Goal: Task Accomplishment & Management: Manage account settings

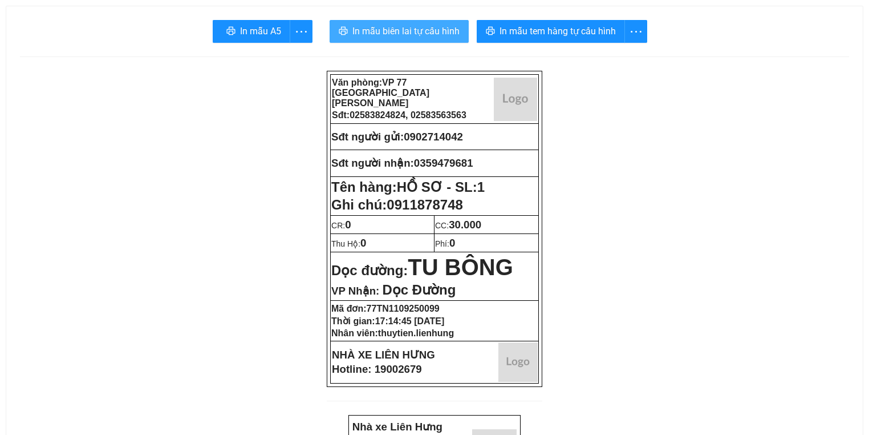
click at [381, 24] on span "In mẫu biên lai tự cấu hình" at bounding box center [405, 31] width 107 height 14
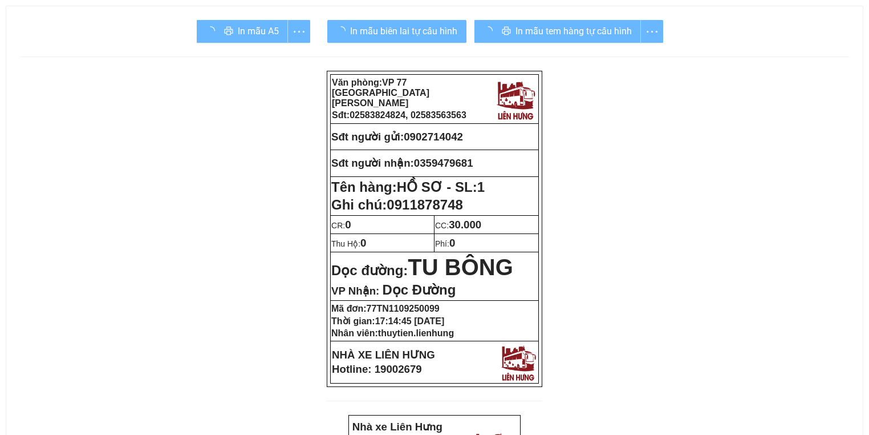
click at [583, 26] on div "In mẫu tem hàng tự cấu hình" at bounding box center [568, 31] width 189 height 23
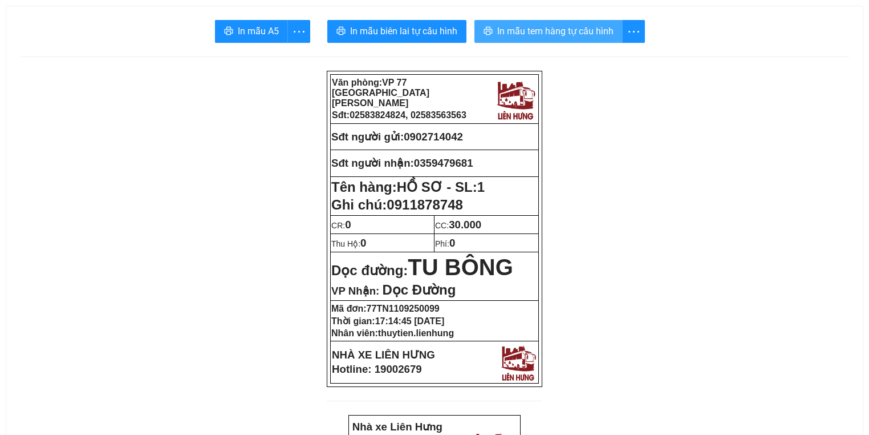
click at [583, 27] on span "In mẫu tem hàng tự cấu hình" at bounding box center [555, 31] width 116 height 14
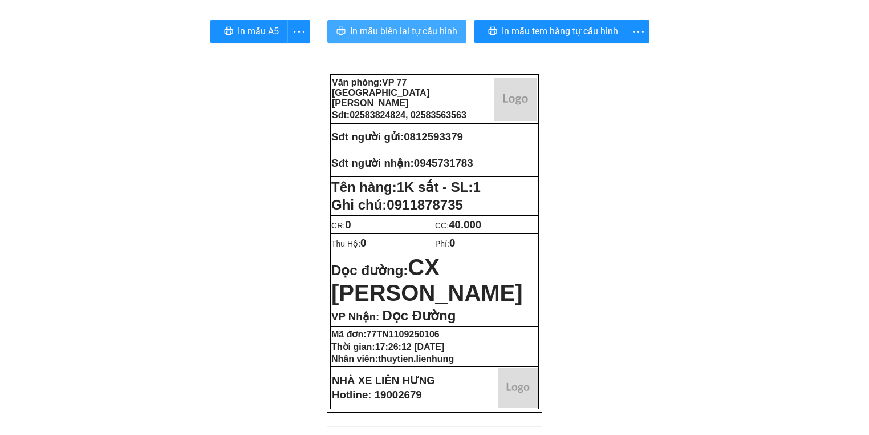
click at [343, 31] on icon "printer" at bounding box center [340, 30] width 9 height 9
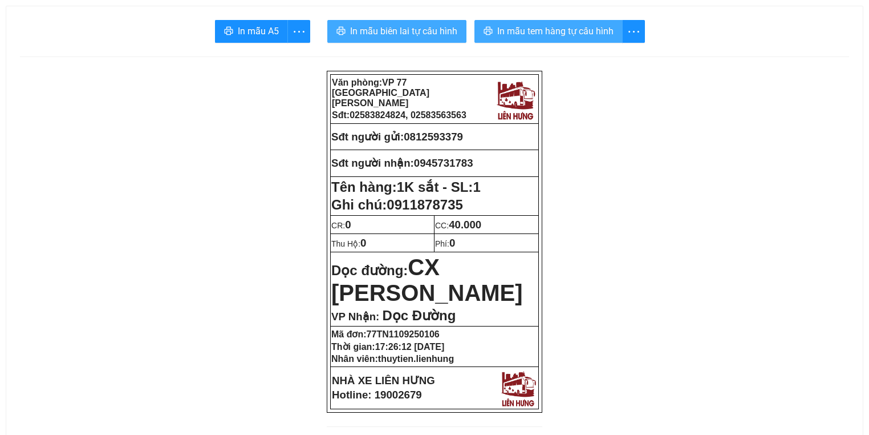
click at [570, 41] on button "In mẫu tem hàng tự cấu hình" at bounding box center [548, 31] width 148 height 23
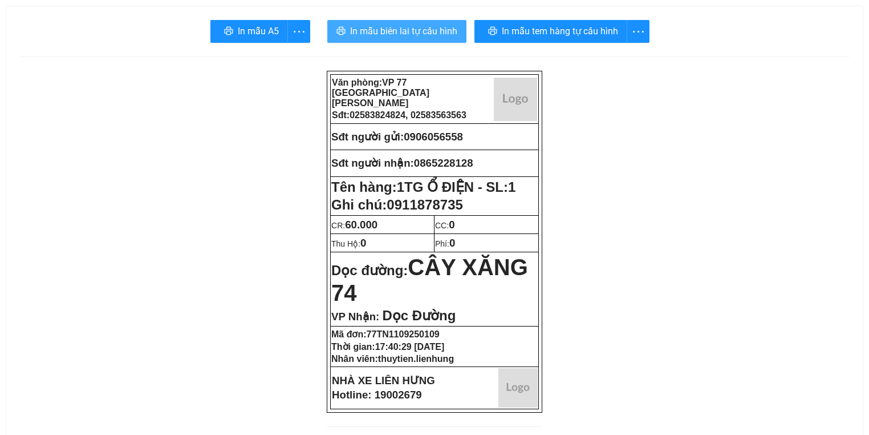
click at [361, 32] on span "In mẫu biên lai tự cấu hình" at bounding box center [403, 31] width 107 height 14
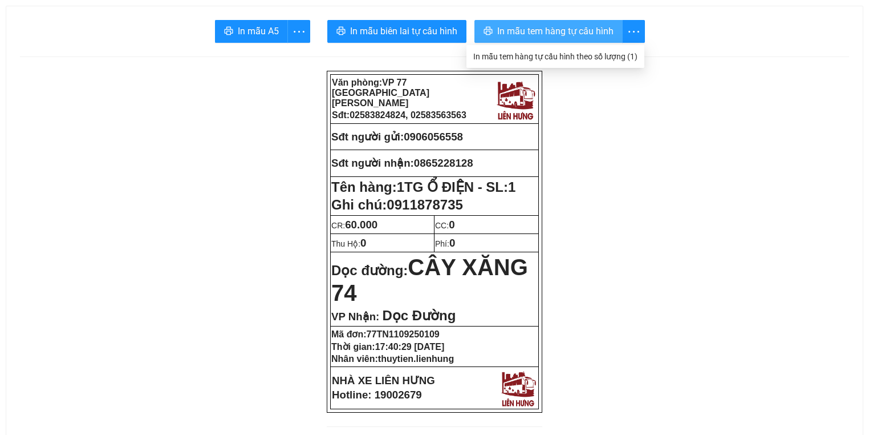
click at [566, 29] on span "In mẫu tem hàng tự cấu hình" at bounding box center [555, 31] width 116 height 14
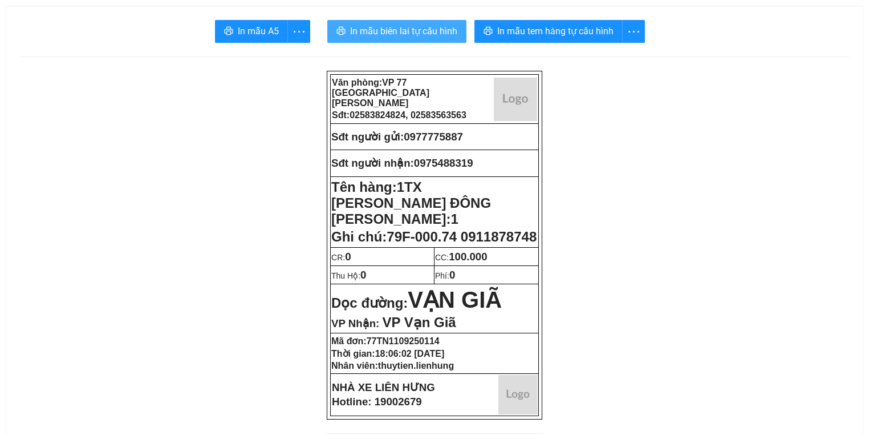
drag, startPoint x: 383, startPoint y: 34, endPoint x: 393, endPoint y: 35, distance: 9.8
click at [383, 34] on span "In mẫu biên lai tự cấu hình" at bounding box center [403, 31] width 107 height 14
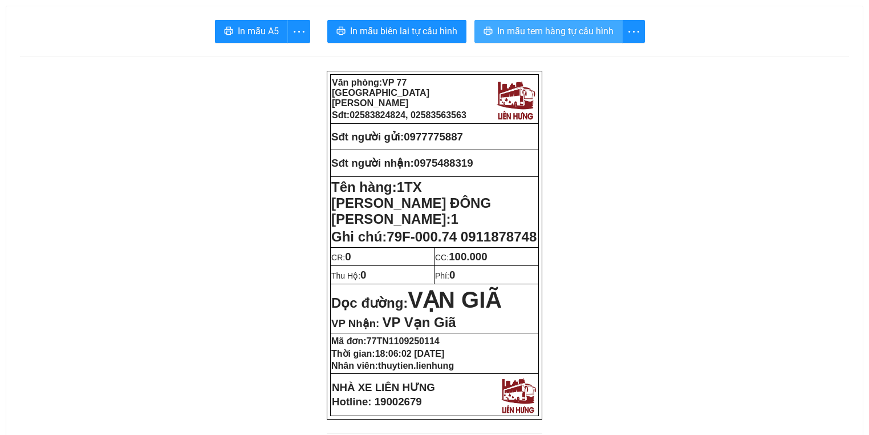
click at [579, 29] on span "In mẫu tem hàng tự cấu hình" at bounding box center [555, 31] width 116 height 14
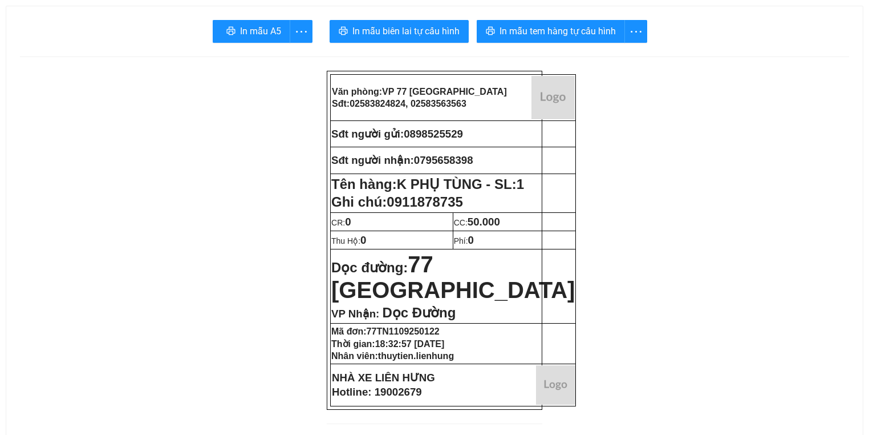
click at [416, 42] on button "In mẫu biên lai tự cấu hình" at bounding box center [396, 31] width 139 height 23
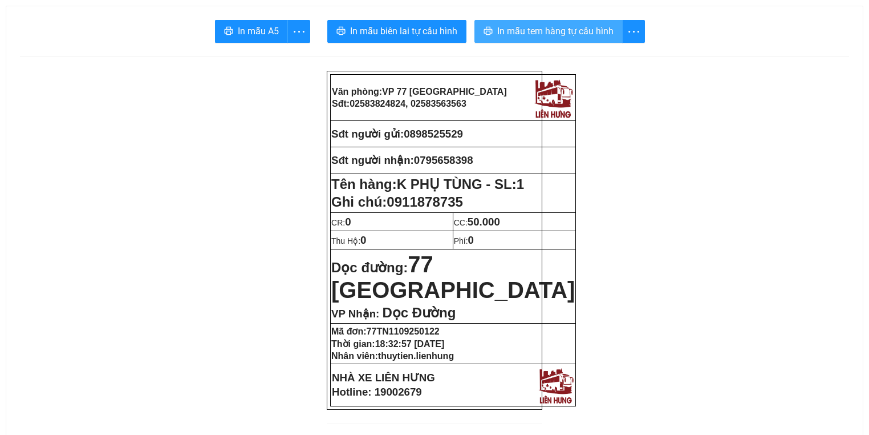
click at [563, 28] on span "In mẫu tem hàng tự cấu hình" at bounding box center [555, 31] width 116 height 14
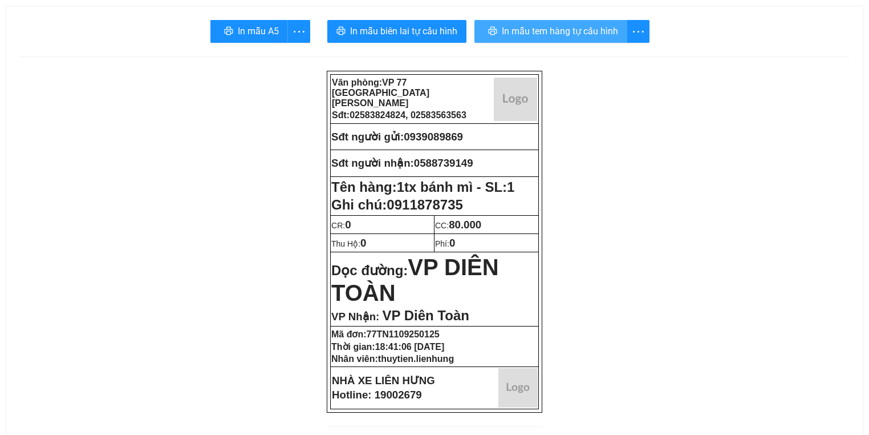
click at [489, 31] on button "In mẫu tem hàng tự cấu hình" at bounding box center [550, 31] width 153 height 23
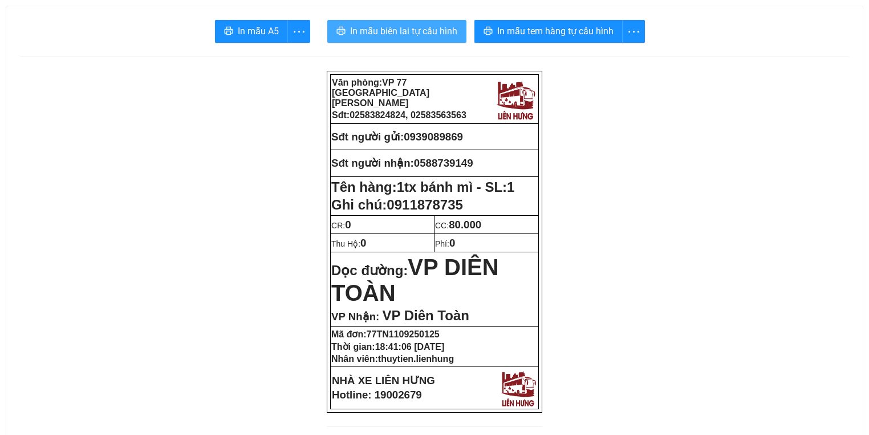
click at [380, 36] on span "In mẫu biên lai tự cấu hình" at bounding box center [403, 31] width 107 height 14
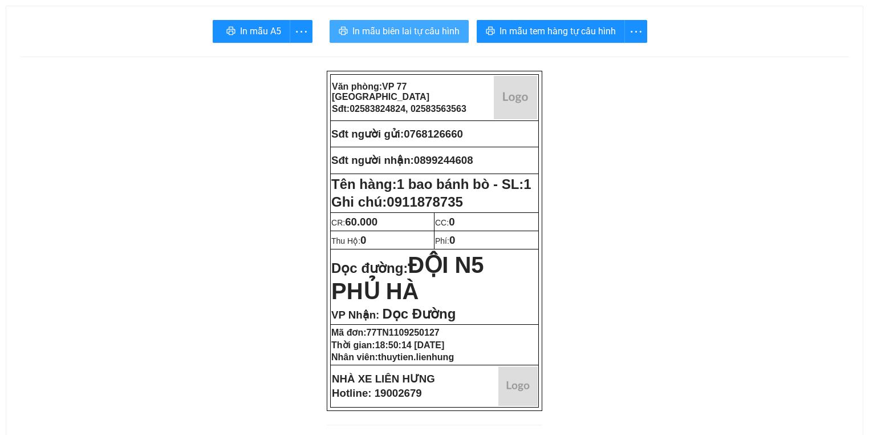
click at [398, 26] on span "In mẫu biên lai tự cấu hình" at bounding box center [405, 31] width 107 height 14
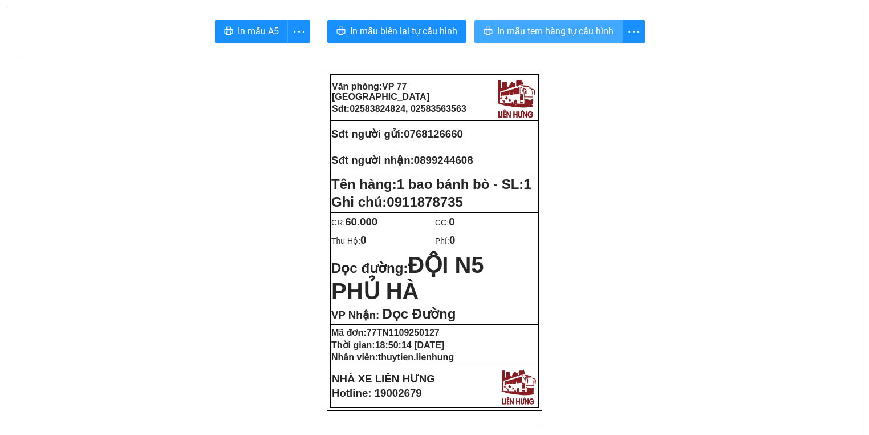
click at [568, 36] on span "In mẫu tem hàng tự cấu hình" at bounding box center [555, 31] width 116 height 14
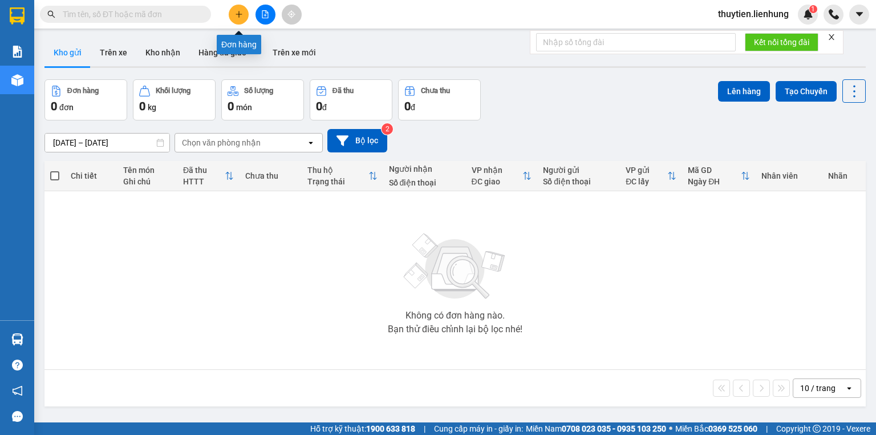
click at [269, 13] on button at bounding box center [265, 15] width 20 height 20
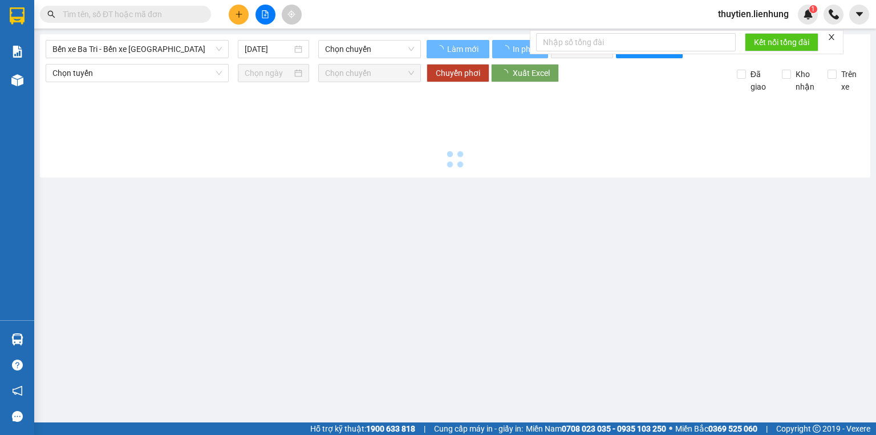
click at [146, 17] on input "text" at bounding box center [130, 14] width 135 height 13
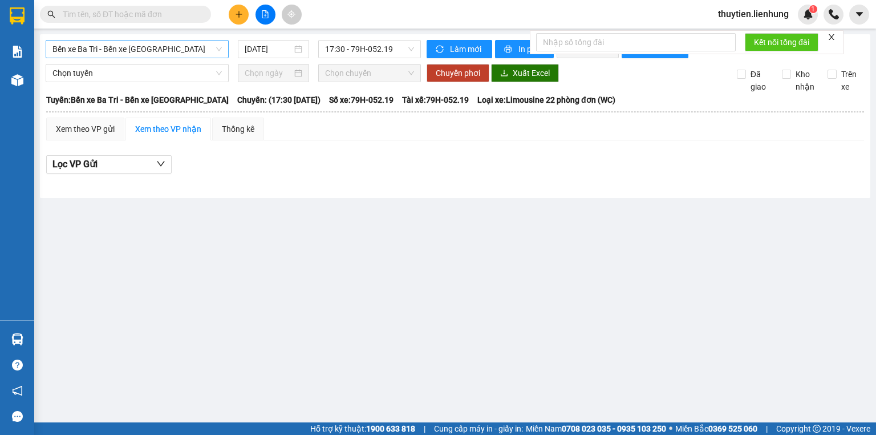
click at [141, 49] on span "Bến xe Ba Tri - Bến xe Vạn Ninh" at bounding box center [136, 48] width 169 height 17
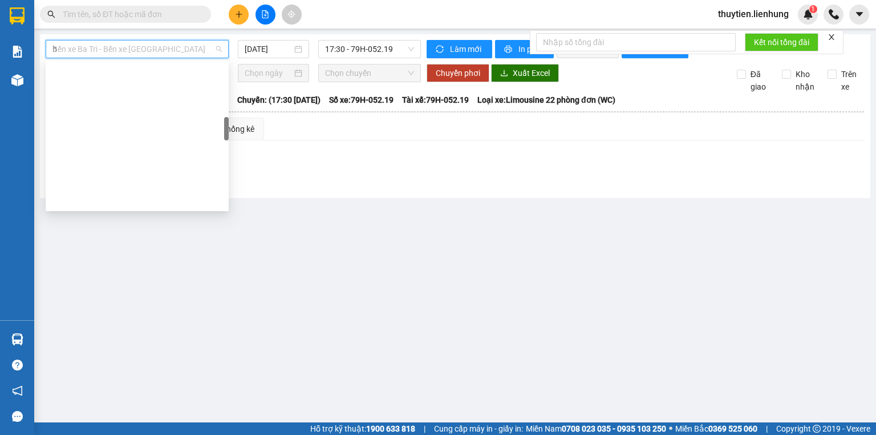
type input "be"
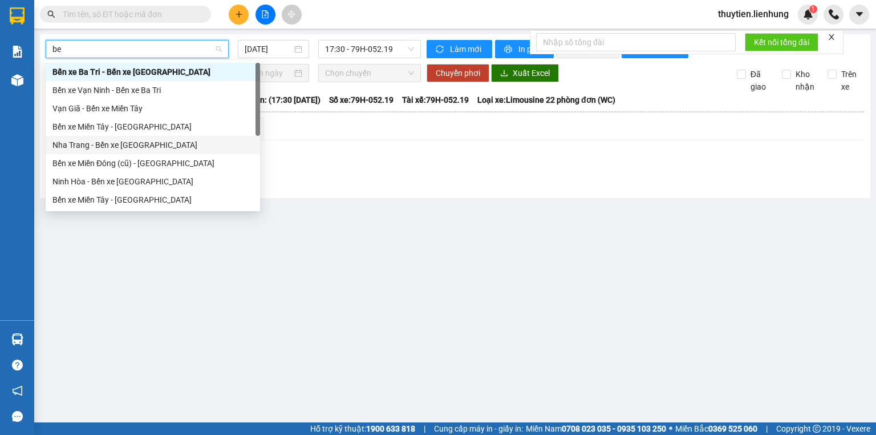
scroll to position [36, 0]
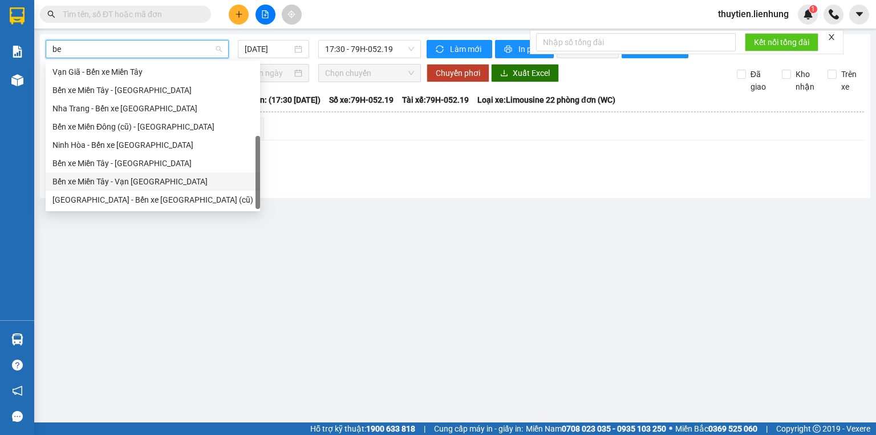
click at [136, 185] on div "Bến xe Ba Tri - Bến xe Vạn Ninh Bến xe Vạn Ninh - Bến xe Ba Tri Vạn Giã - Bến x…" at bounding box center [153, 117] width 214 height 182
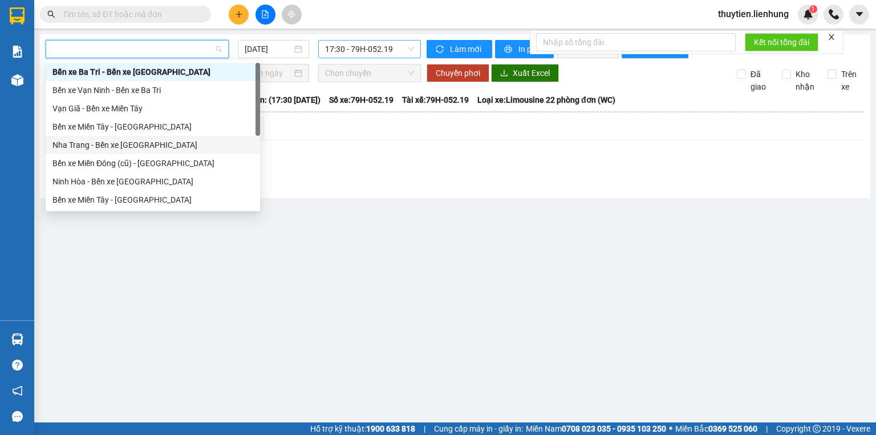
click at [354, 50] on span "17:30 - 79H-052.19" at bounding box center [370, 48] width 90 height 17
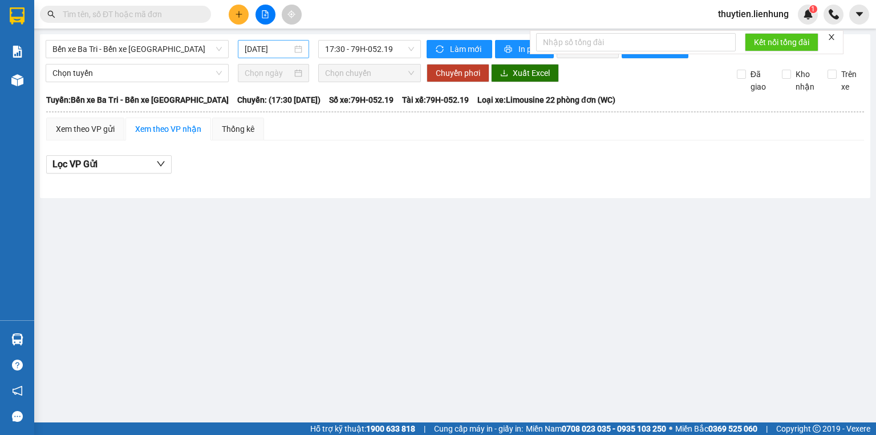
click at [293, 53] on div "11/09/2025" at bounding box center [273, 49] width 57 height 13
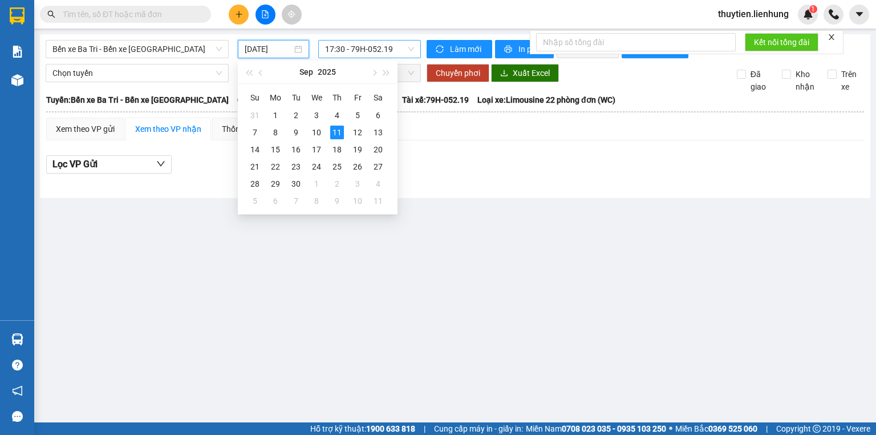
click at [347, 52] on span "17:30 - 79H-052.19" at bounding box center [370, 48] width 90 height 17
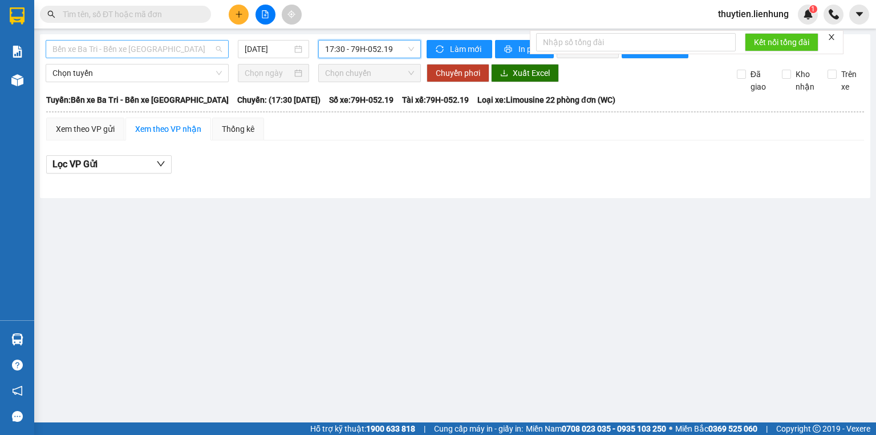
click at [171, 49] on span "Bến xe Ba Tri - Bến xe Vạn Ninh" at bounding box center [136, 48] width 169 height 17
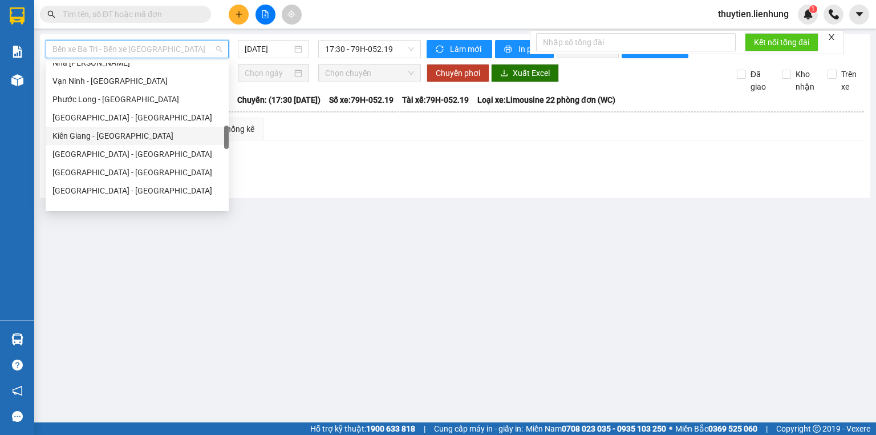
scroll to position [456, 0]
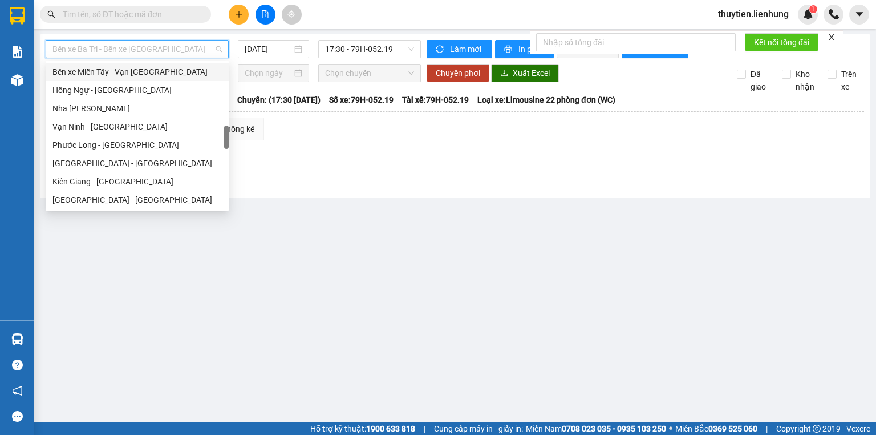
click at [144, 71] on div "Bến xe Miền Tây - Vạn Giã" at bounding box center [136, 72] width 169 height 13
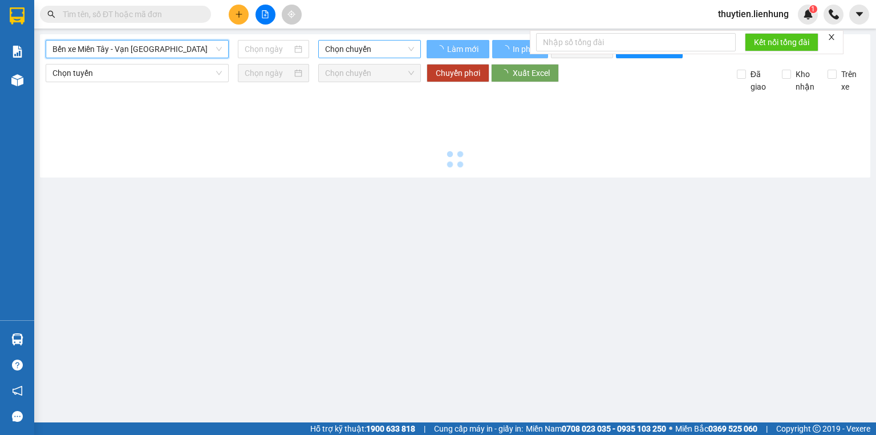
type input "11/09/2025"
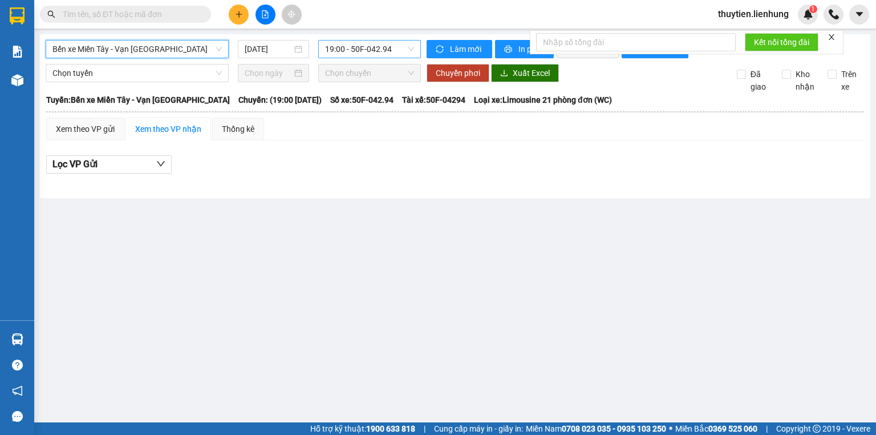
click at [384, 54] on span "19:00 - 50F-042.94" at bounding box center [370, 48] width 90 height 17
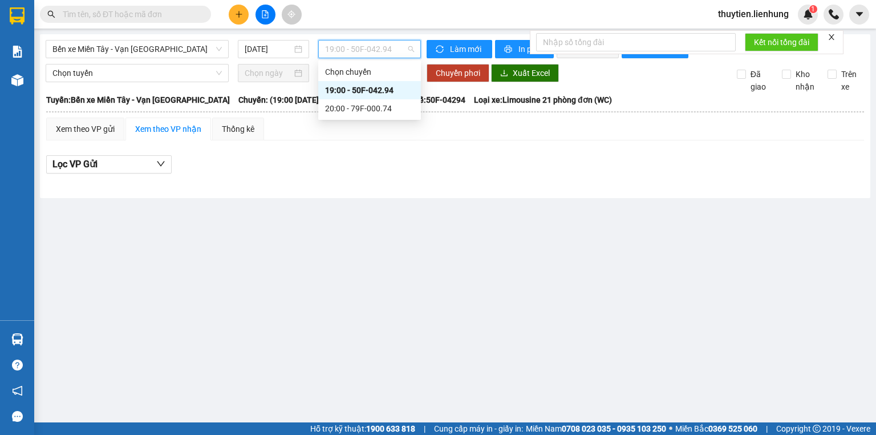
click at [360, 103] on div "20:00 - 79F-000.74" at bounding box center [369, 108] width 89 height 13
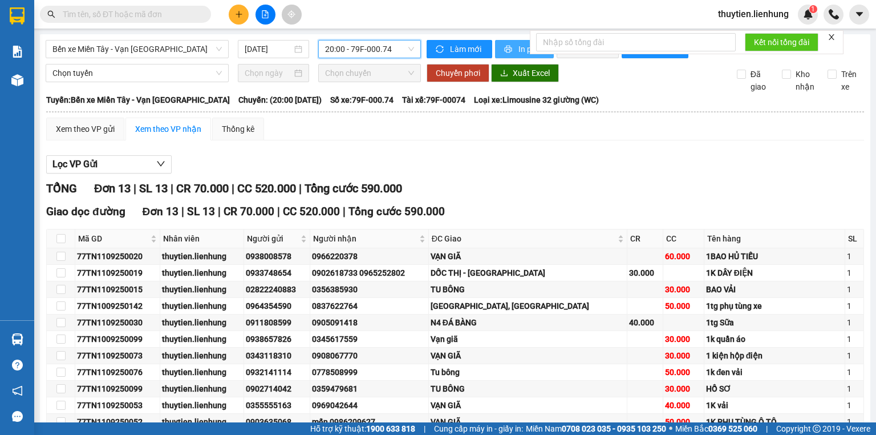
click at [504, 50] on icon "printer" at bounding box center [508, 49] width 8 height 8
paste input "0833132302"
click at [160, 17] on input "text" at bounding box center [130, 14] width 135 height 13
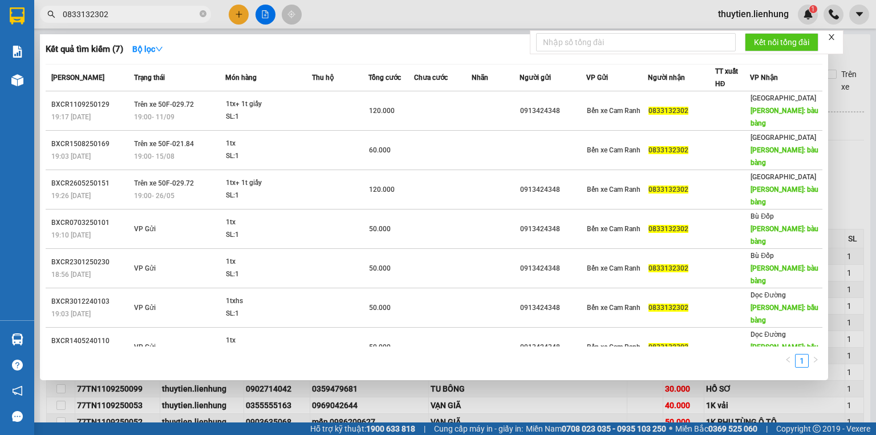
click at [64, 13] on input "0833132302" at bounding box center [130, 14] width 135 height 13
type input "0833132302"
click at [144, 21] on span "0833132302" at bounding box center [125, 14] width 171 height 17
drag, startPoint x: 151, startPoint y: 11, endPoint x: 0, endPoint y: 21, distance: 150.8
click at [0, 21] on section "Kết quả tìm kiếm ( 7 ) Bộ lọc Mã ĐH Trạng thái Món hàng Thu hộ Tổng cước Chưa c…" at bounding box center [438, 217] width 876 height 435
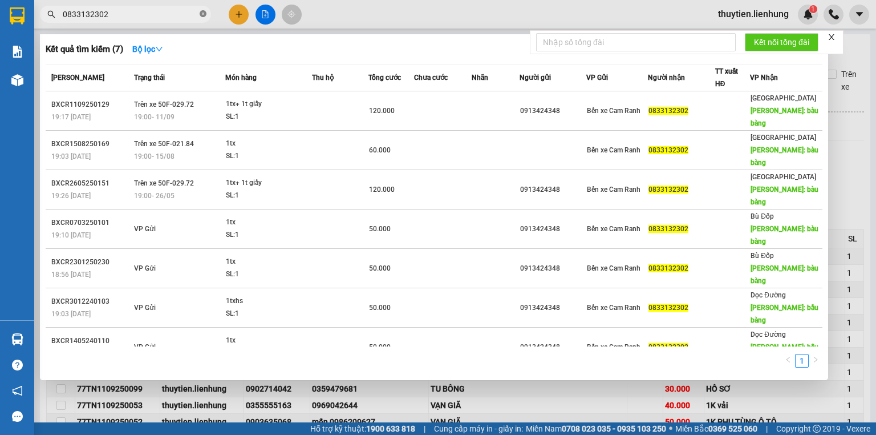
click at [201, 14] on icon "close-circle" at bounding box center [203, 13] width 7 height 7
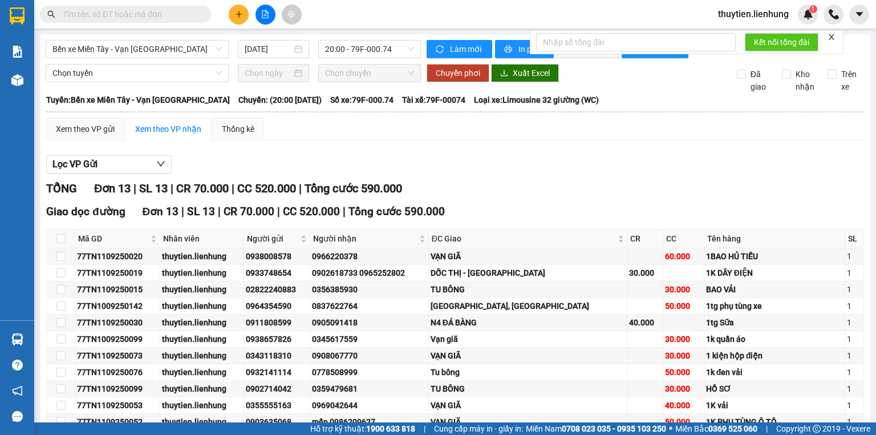
click at [159, 8] on input "text" at bounding box center [130, 14] width 135 height 13
paste input "0833132302"
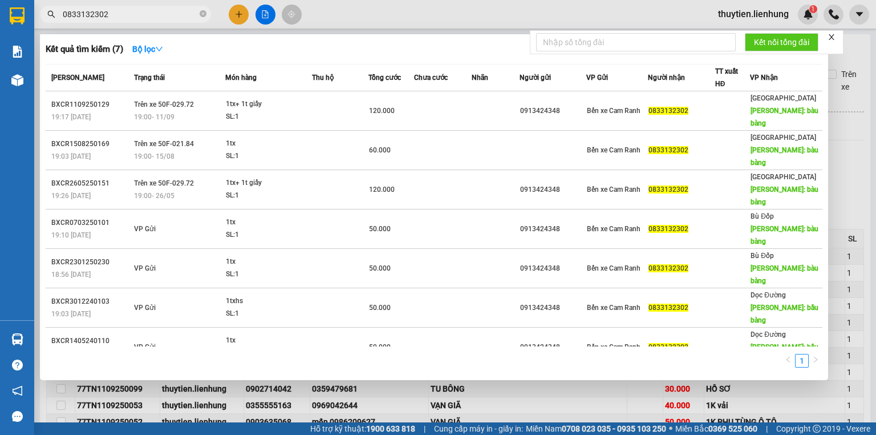
click at [64, 11] on input "0833132302" at bounding box center [130, 14] width 135 height 13
type input "0833132302"
drag, startPoint x: 122, startPoint y: 17, endPoint x: 0, endPoint y: 24, distance: 122.3
click at [0, 24] on section "Kết quả tìm kiếm ( 7 ) Bộ lọc Mã ĐH Trạng thái Món hàng Thu hộ Tổng cước Chưa c…" at bounding box center [438, 217] width 876 height 435
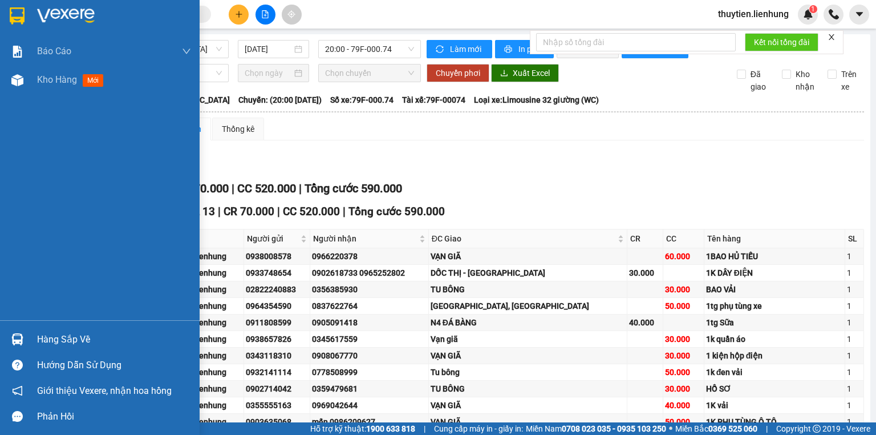
paste input "0833132302"
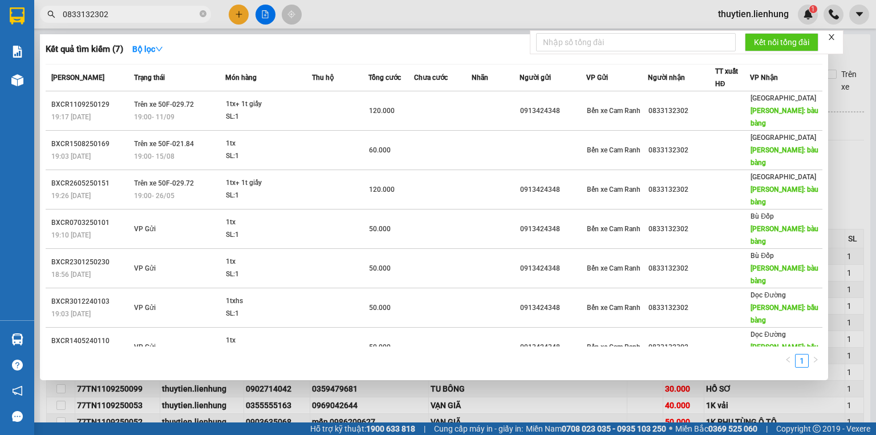
click at [148, 9] on input "0833132302" at bounding box center [130, 14] width 135 height 13
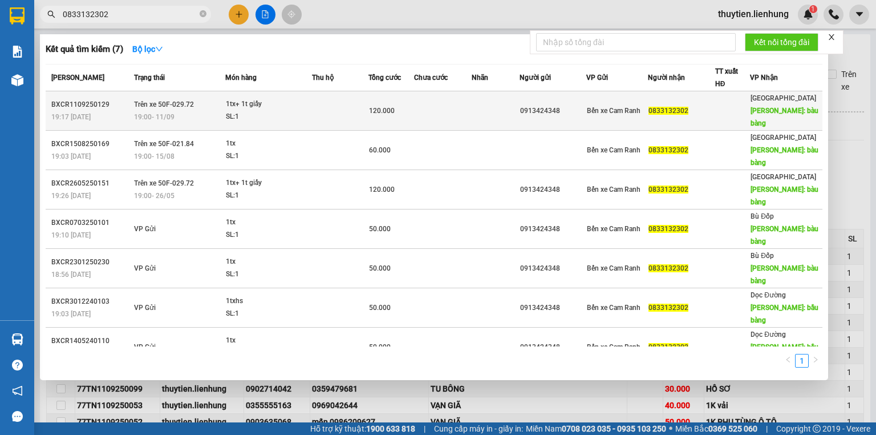
type input "0833132302"
click at [424, 95] on td at bounding box center [442, 110] width 57 height 39
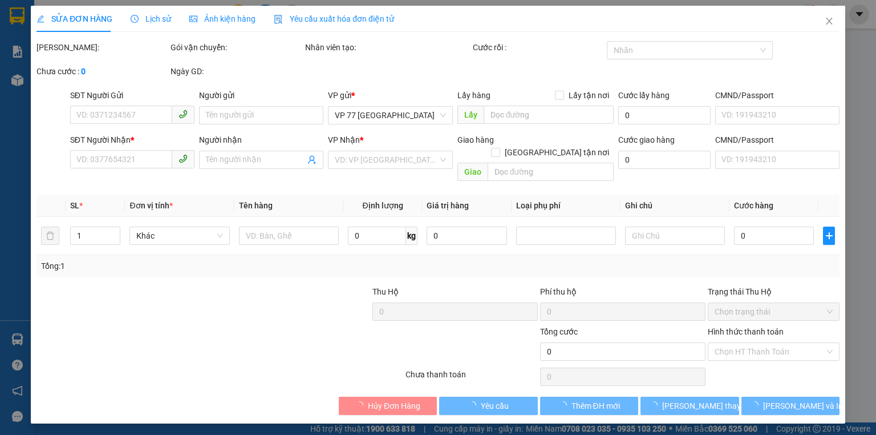
type input "0913424348"
type input "0833132302"
type input "bàu bàng"
type input "120.000"
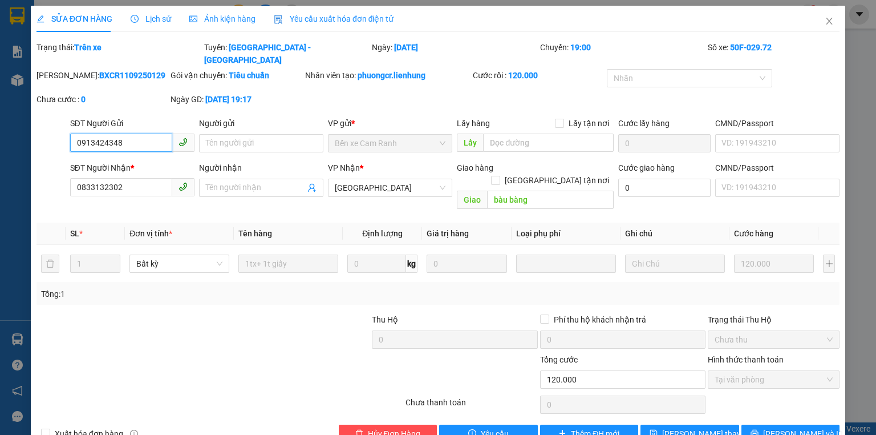
drag, startPoint x: 148, startPoint y: 132, endPoint x: 0, endPoint y: 119, distance: 148.3
click at [0, 119] on div "SỬA ĐƠN HÀNG Lịch sử Ảnh kiện hàng Yêu cầu xuất hóa đơn điện tử Total Paid Fee …" at bounding box center [438, 217] width 876 height 435
click at [368, 427] on span "Hủy Đơn Hàng" at bounding box center [394, 433] width 52 height 13
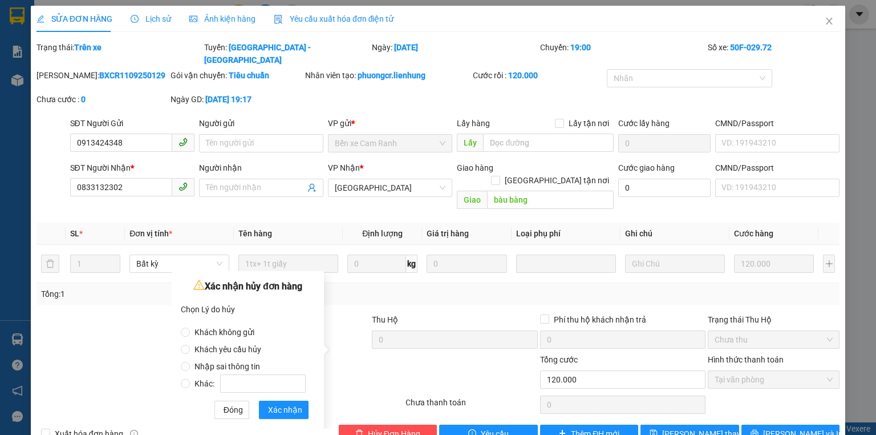
click at [237, 328] on span "Khách không gửi" at bounding box center [224, 331] width 69 height 9
click at [190, 328] on input "Khách không gửi" at bounding box center [185, 331] width 9 height 9
click at [278, 407] on span "Xác nhận" at bounding box center [285, 409] width 34 height 13
